Goal: Information Seeking & Learning: Understand process/instructions

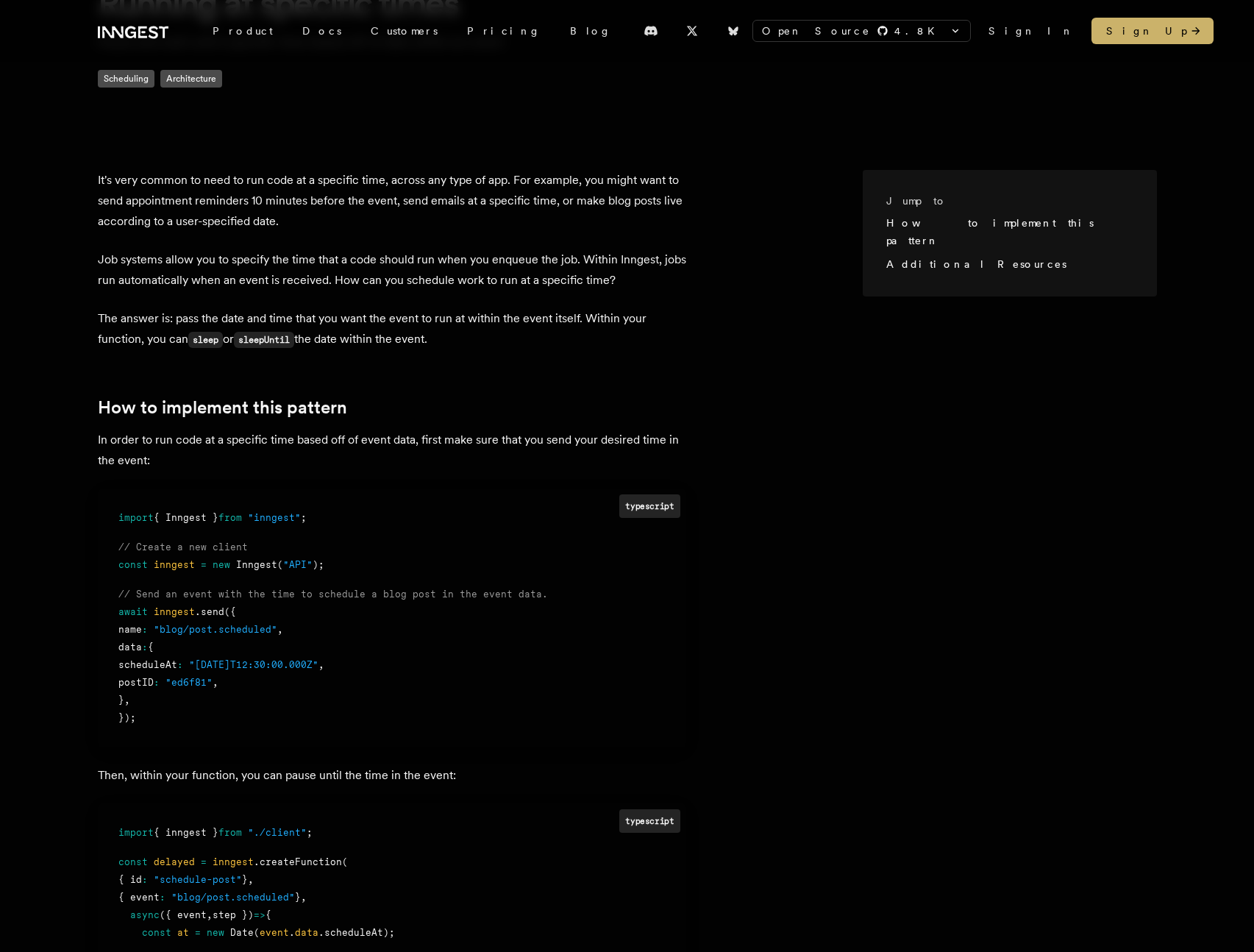
scroll to position [418, 0]
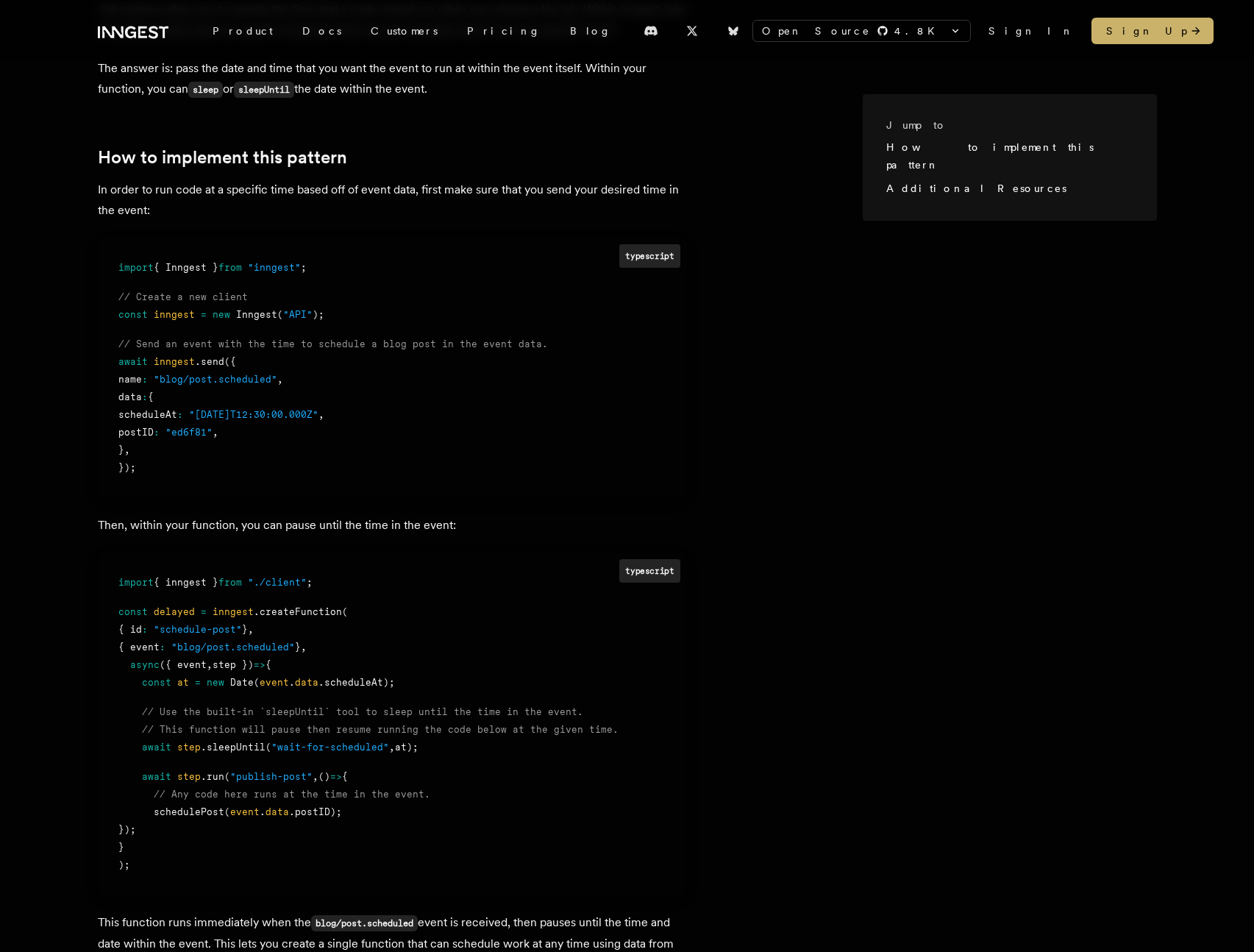
drag, startPoint x: 379, startPoint y: 425, endPoint x: 380, endPoint y: 405, distance: 20.0
click at [380, 405] on div "import { Inngest } from "inngest" ; // Create a new client const inngest = new …" at bounding box center [392, 368] width 547 height 218
click at [381, 406] on div "scheduleAt : "[DATE]T12:30:00.000Z" ," at bounding box center [392, 414] width 547 height 18
drag, startPoint x: 388, startPoint y: 408, endPoint x: 388, endPoint y: 400, distance: 8.0
click at [388, 400] on div "import { Inngest } from "inngest" ; // Create a new client const inngest = new …" at bounding box center [392, 368] width 547 height 218
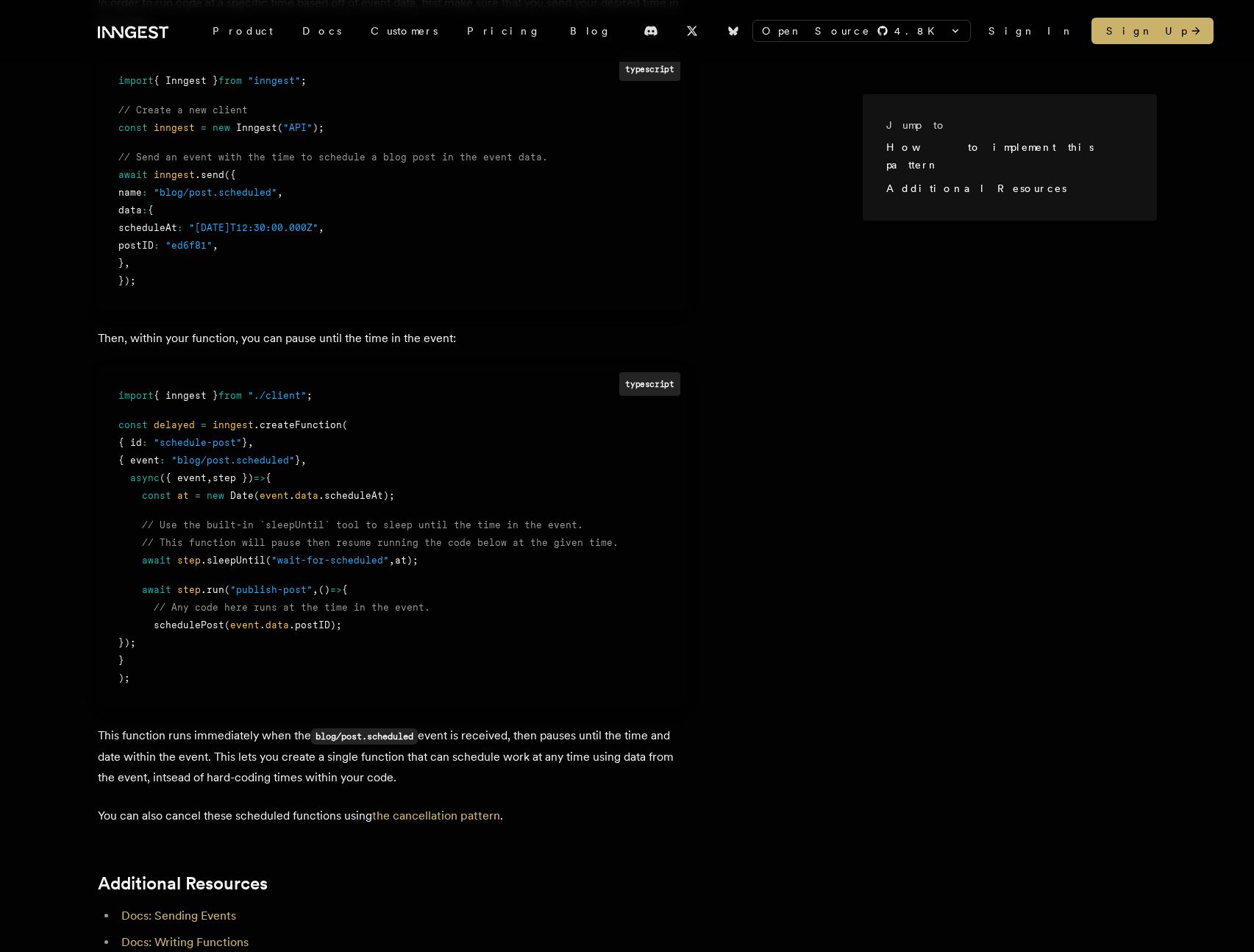
scroll to position [688, 0]
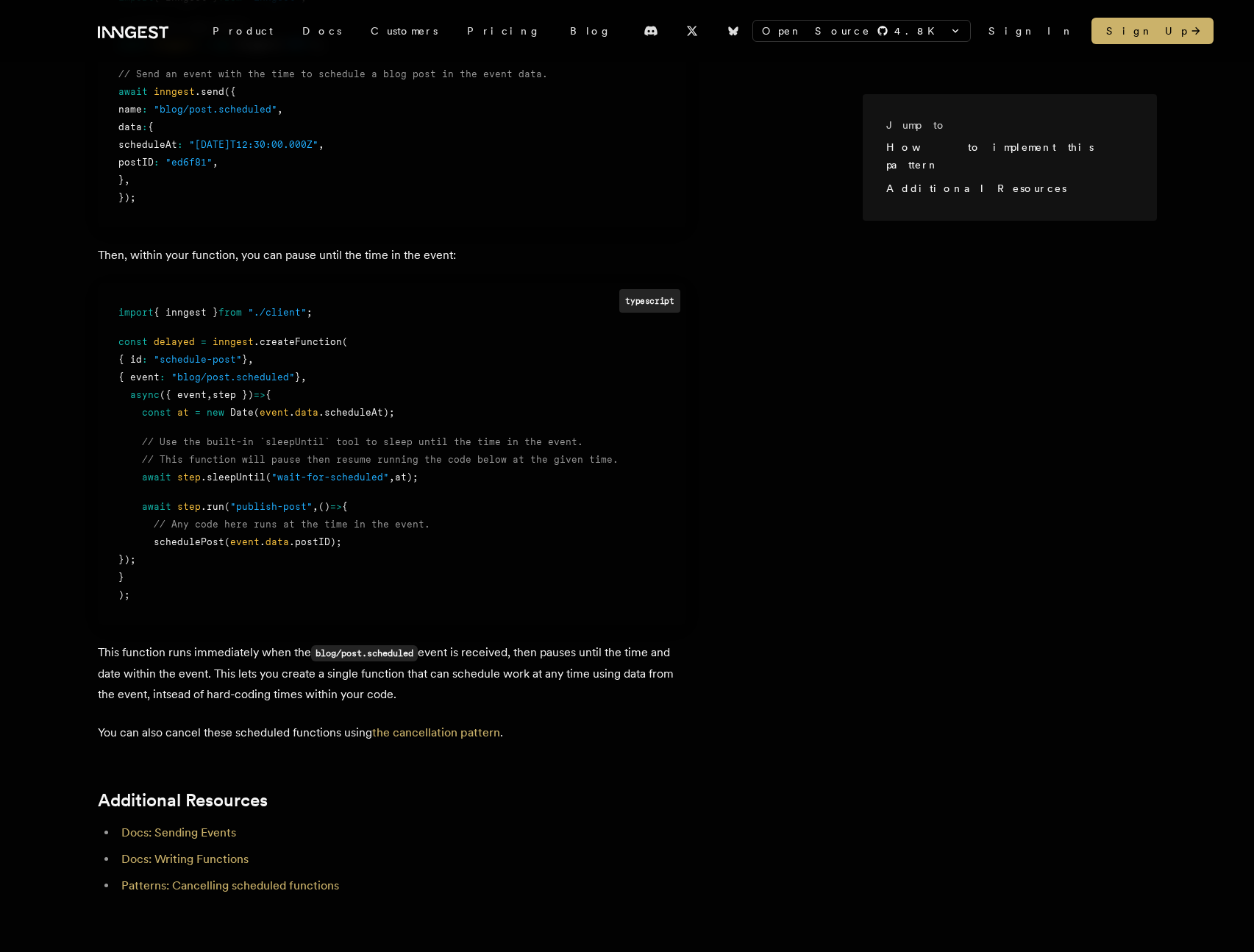
click at [221, 480] on span ".sleepUntil" at bounding box center [233, 477] width 64 height 11
drag, startPoint x: 221, startPoint y: 480, endPoint x: 296, endPoint y: 501, distance: 77.9
click at [221, 480] on span ".sleepUntil" at bounding box center [233, 477] width 64 height 11
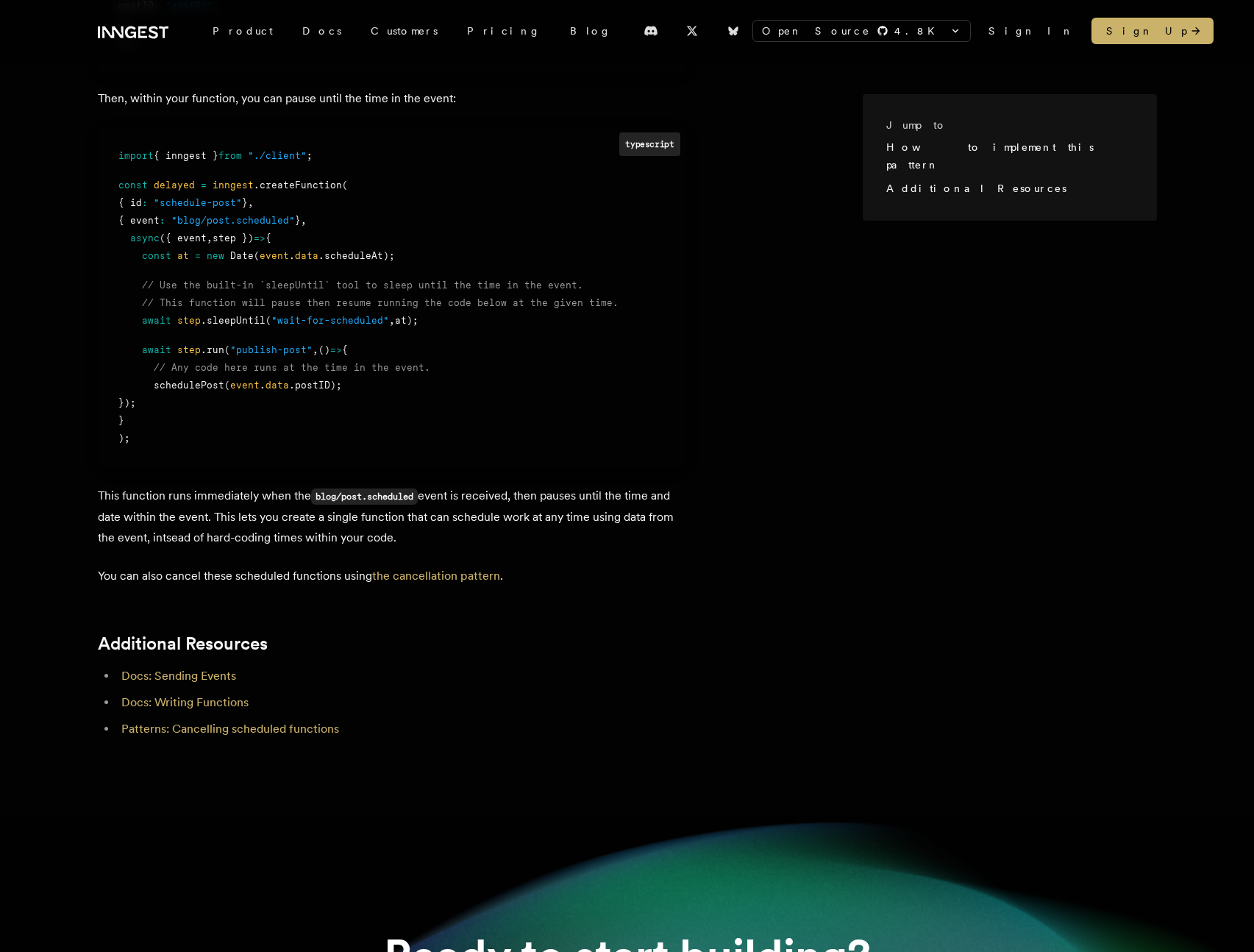
click at [863, 541] on article "It's very common to need to run code at a specific time, across any type of app…" at bounding box center [480, 118] width 765 height 1252
